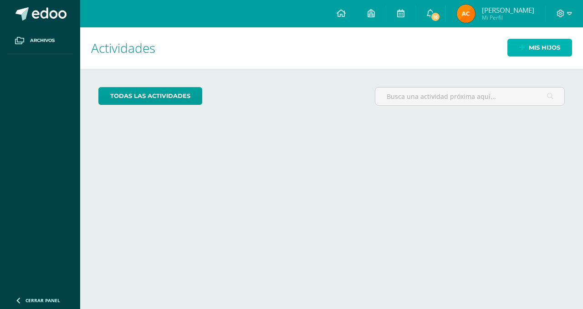
click at [526, 43] on link "Mis hijos" at bounding box center [539, 48] width 65 height 18
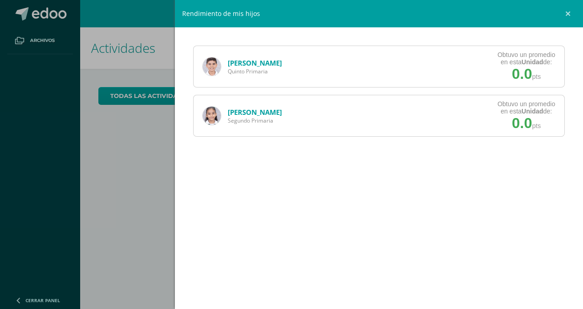
click at [273, 65] on link "[PERSON_NAME]" at bounding box center [255, 62] width 54 height 9
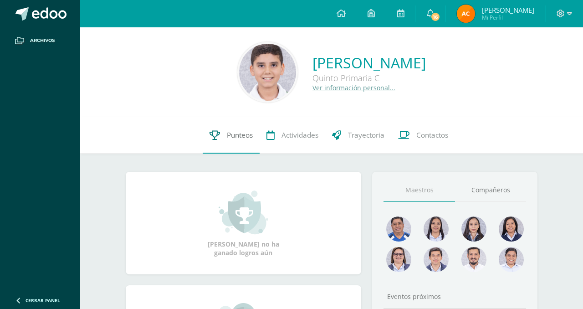
click at [238, 137] on span "Punteos" at bounding box center [240, 135] width 26 height 10
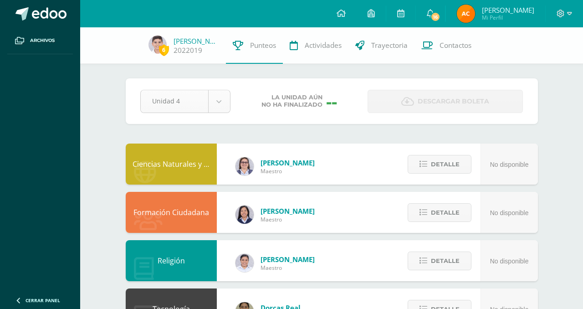
select select "Unidad 3"
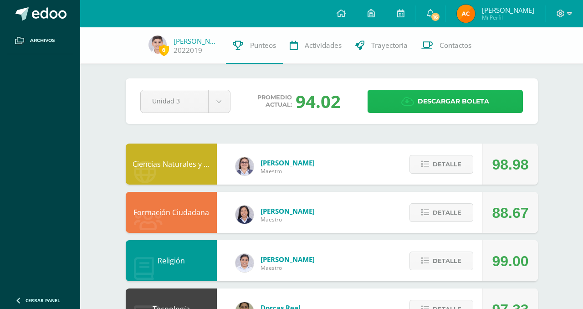
click at [386, 106] on link "Descargar boleta" at bounding box center [444, 101] width 155 height 23
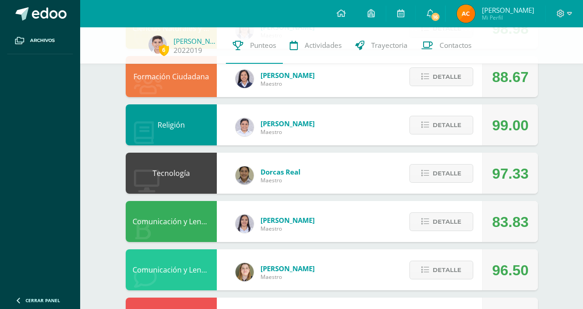
scroll to position [137, 0]
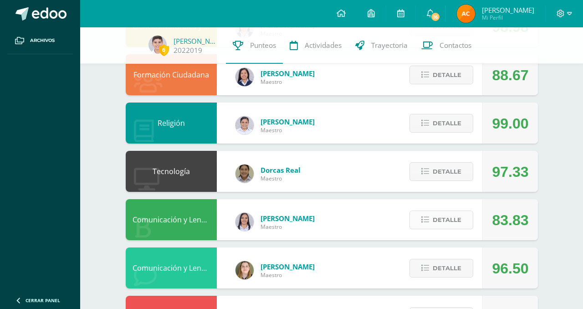
click at [431, 218] on button "Detalle" at bounding box center [441, 219] width 64 height 19
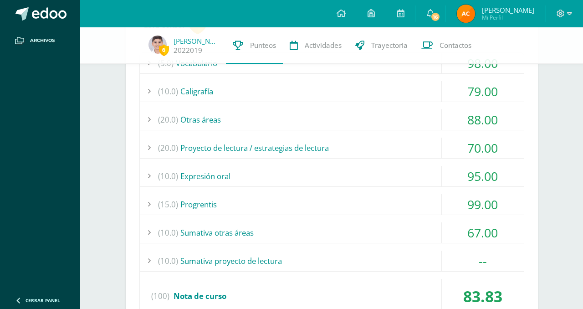
scroll to position [377, 0]
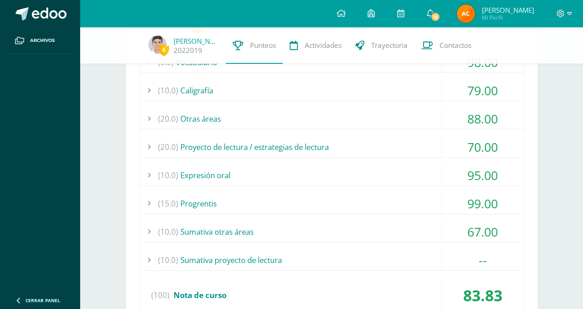
click at [293, 145] on div "(20.0) Proyecto de lectura / estrategias de lectura" at bounding box center [332, 147] width 384 height 20
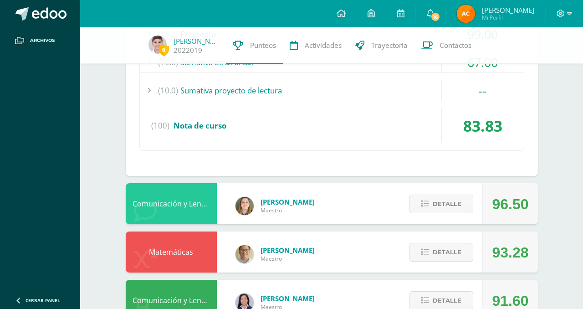
scroll to position [628, 0]
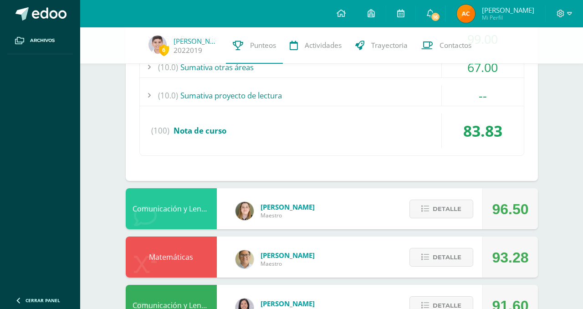
click at [438, 224] on div "Detalle" at bounding box center [438, 208] width 86 height 41
click at [436, 215] on span "Detalle" at bounding box center [446, 208] width 29 height 17
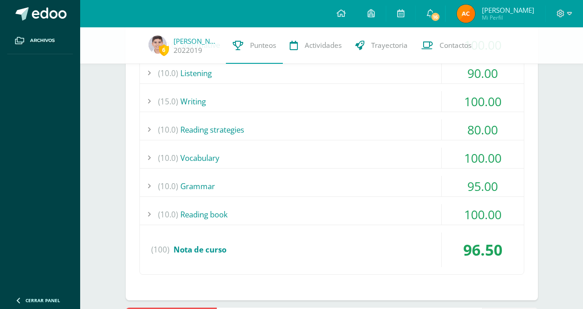
scroll to position [910, 0]
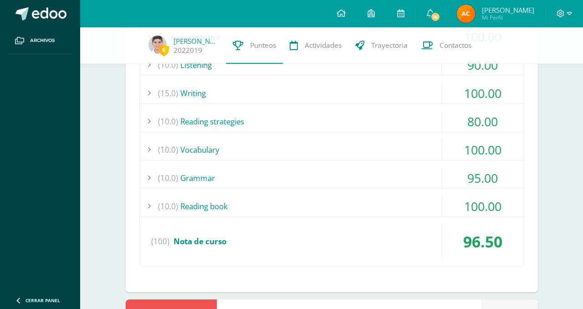
click at [228, 208] on div "(10.0) Reading book" at bounding box center [332, 206] width 384 height 20
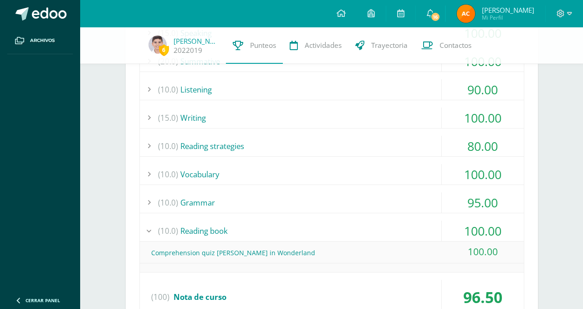
scroll to position [823, 0]
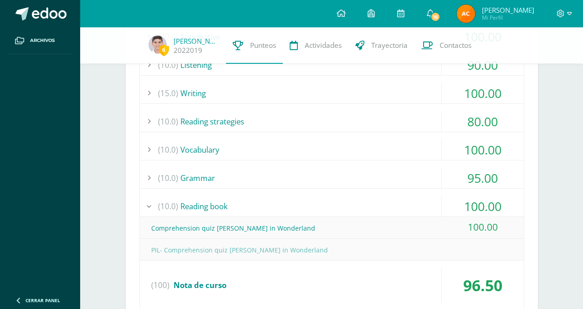
click at [215, 178] on div "(10.0) Grammar" at bounding box center [332, 177] width 384 height 20
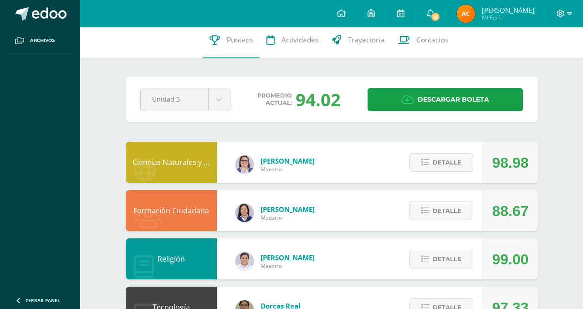
scroll to position [0, 0]
